Goal: Navigation & Orientation: Understand site structure

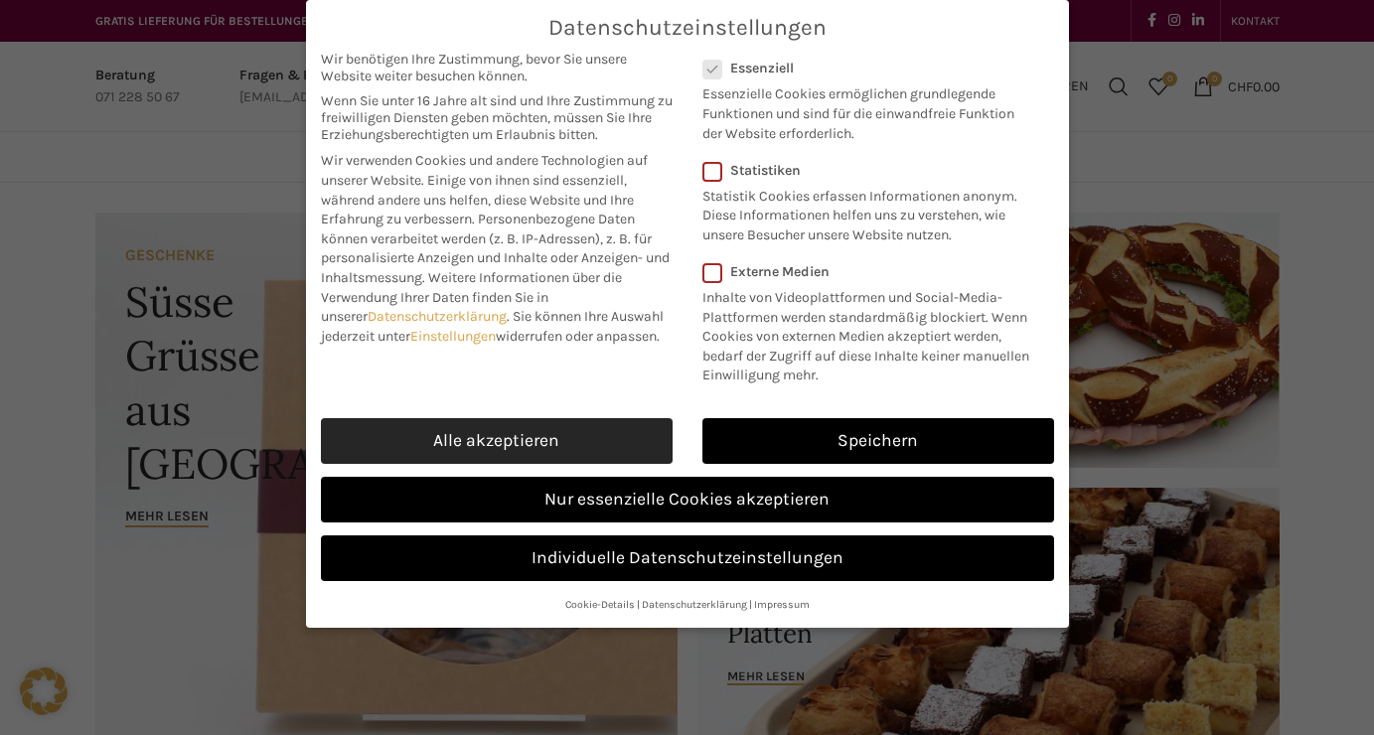
click at [557, 441] on link "Alle akzeptieren" at bounding box center [497, 441] width 352 height 46
checkbox input "true"
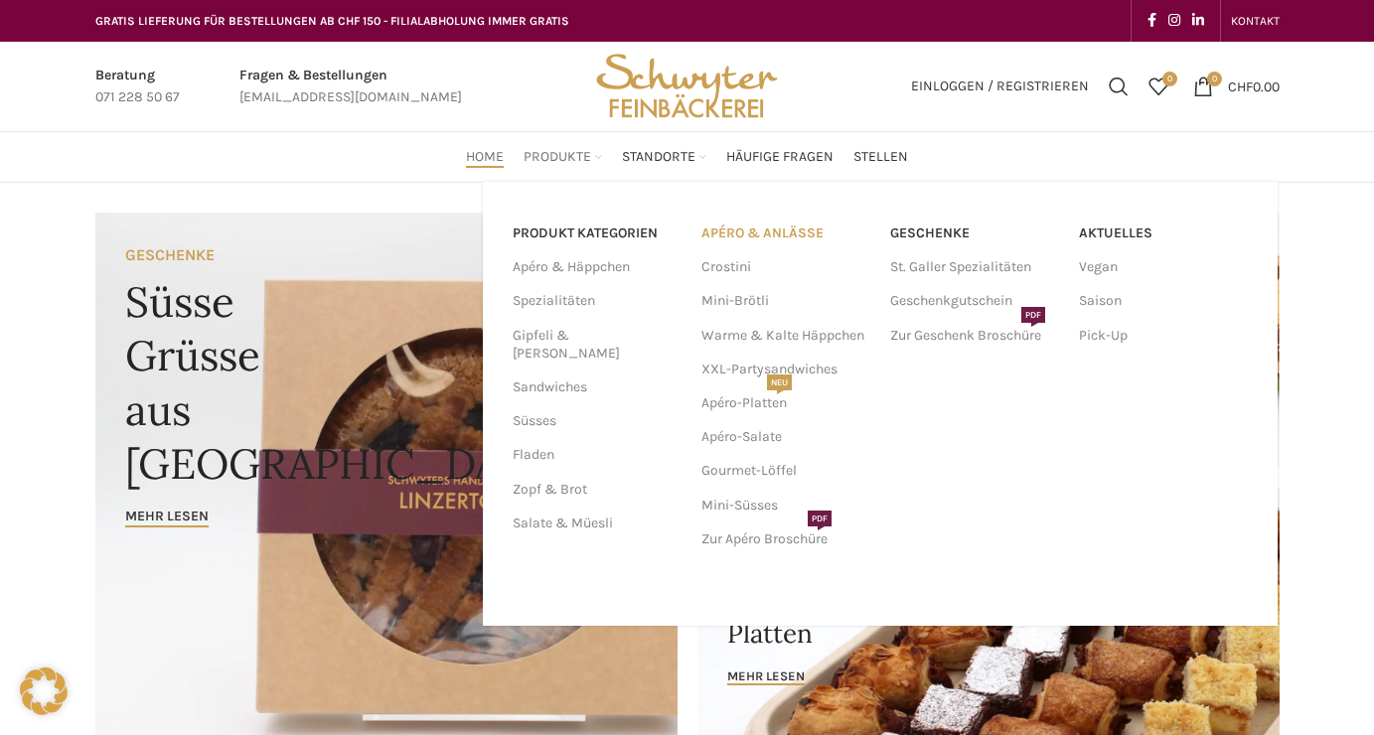
click at [761, 236] on link "APÉRO & ANLÄSSE" at bounding box center [785, 234] width 169 height 34
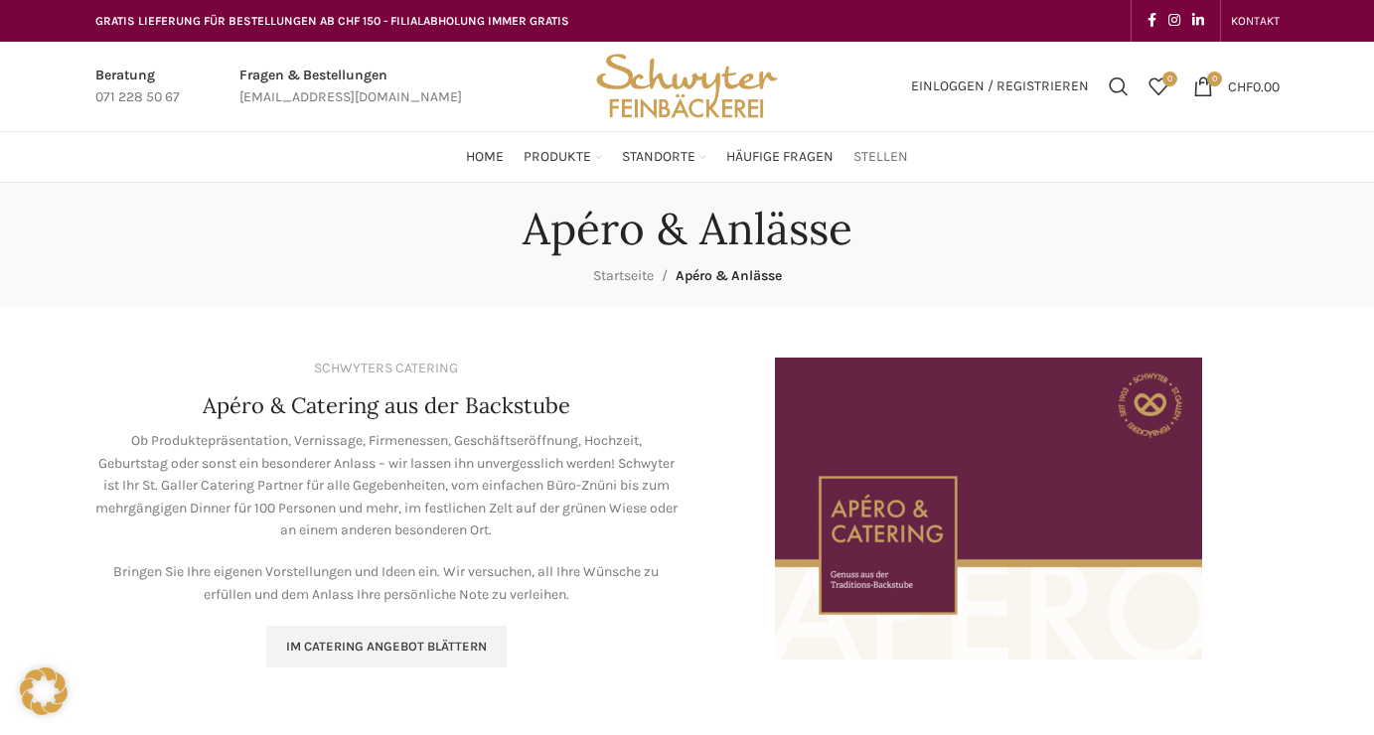
click at [897, 151] on span "Stellen" at bounding box center [880, 157] width 55 height 19
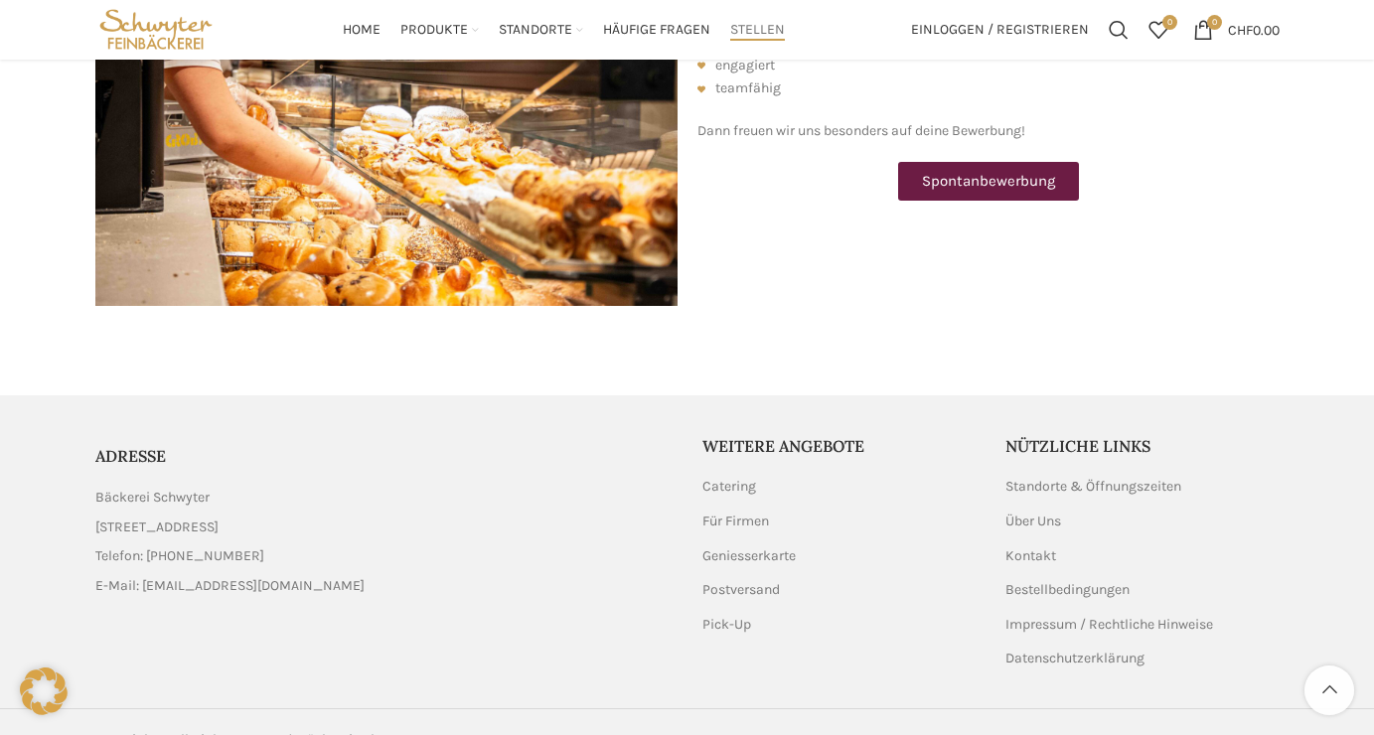
scroll to position [2536, 0]
click at [1035, 513] on link "Über Uns" at bounding box center [1034, 523] width 58 height 20
